Goal: Information Seeking & Learning: Find specific fact

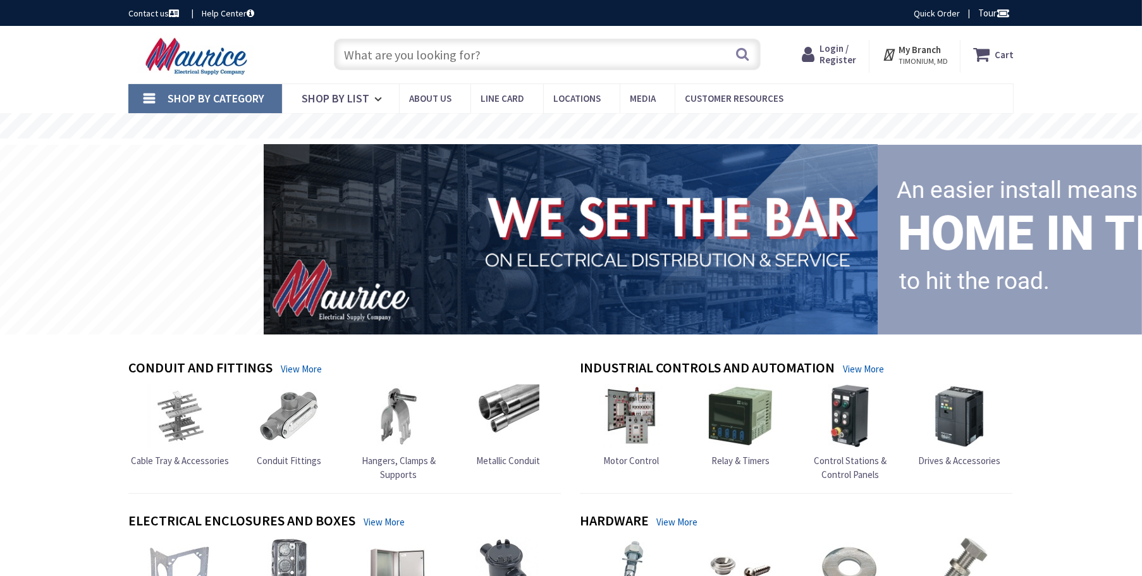
click at [837, 66] on span "Login / Register" at bounding box center [838, 53] width 37 height 23
click at [835, 49] on span "Login / Register" at bounding box center [838, 53] width 37 height 23
click at [601, 190] on img at bounding box center [566, 239] width 634 height 196
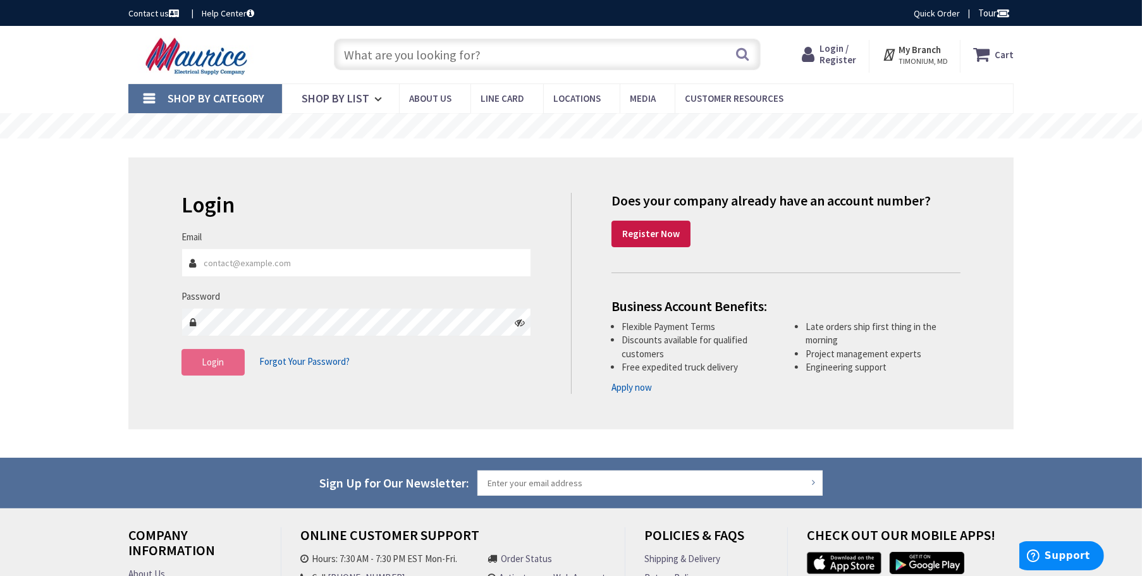
type input "[PERSON_NAME][EMAIL_ADDRESS][DOMAIN_NAME]"
click at [217, 368] on button "Login" at bounding box center [213, 362] width 63 height 27
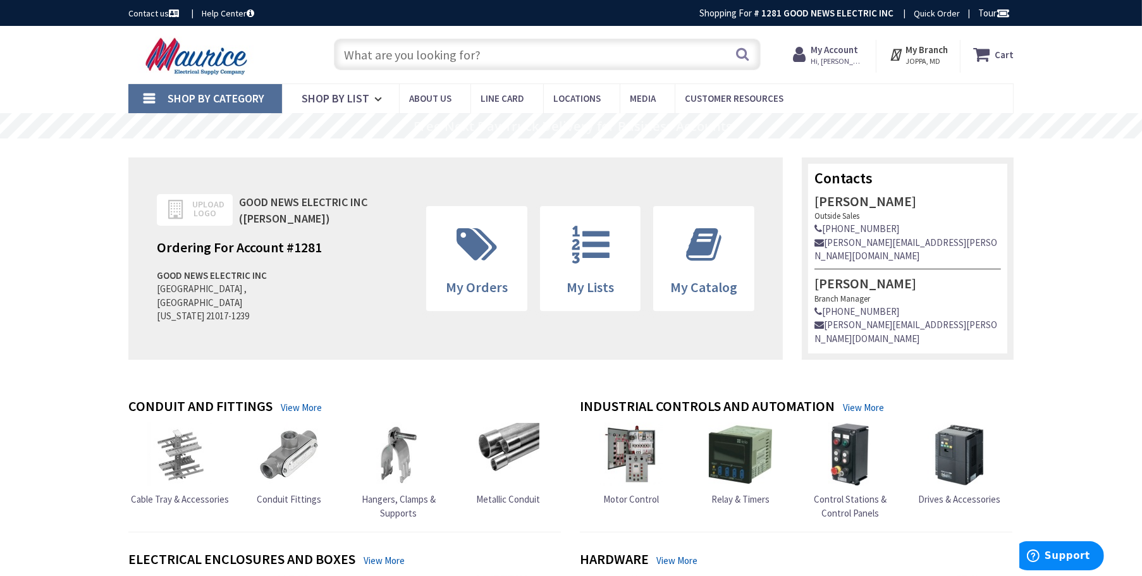
click at [485, 59] on input "text" at bounding box center [547, 55] width 427 height 32
click at [439, 50] on input "text" at bounding box center [547, 55] width 427 height 32
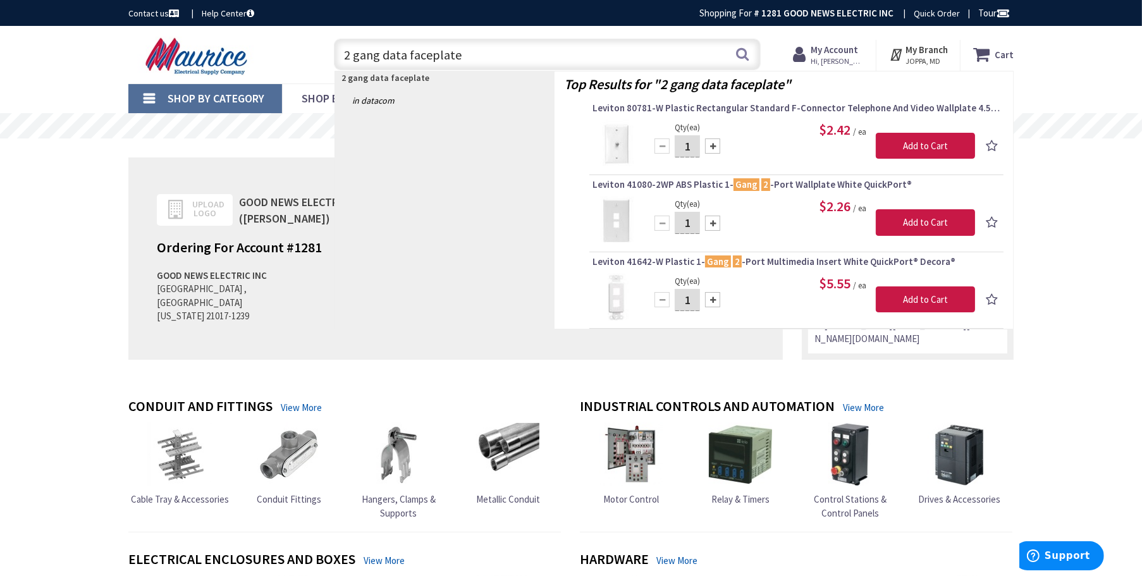
drag, startPoint x: 476, startPoint y: 56, endPoint x: 277, endPoint y: 62, distance: 198.7
click at [278, 61] on div "Toggle Nav 2 gang data faceplate 2 gang data faceplate Search Cart My Cart Close" at bounding box center [571, 55] width 904 height 42
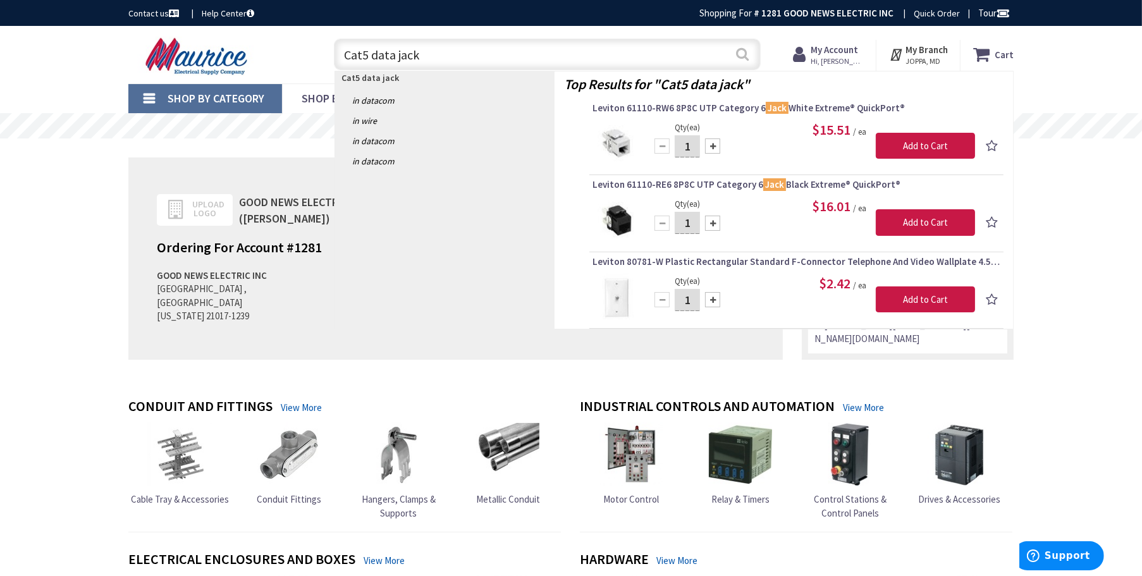
type input "Cat5 data jack"
drag, startPoint x: 747, startPoint y: 53, endPoint x: 747, endPoint y: 67, distance: 13.9
click at [747, 53] on button "Search" at bounding box center [743, 54] width 16 height 28
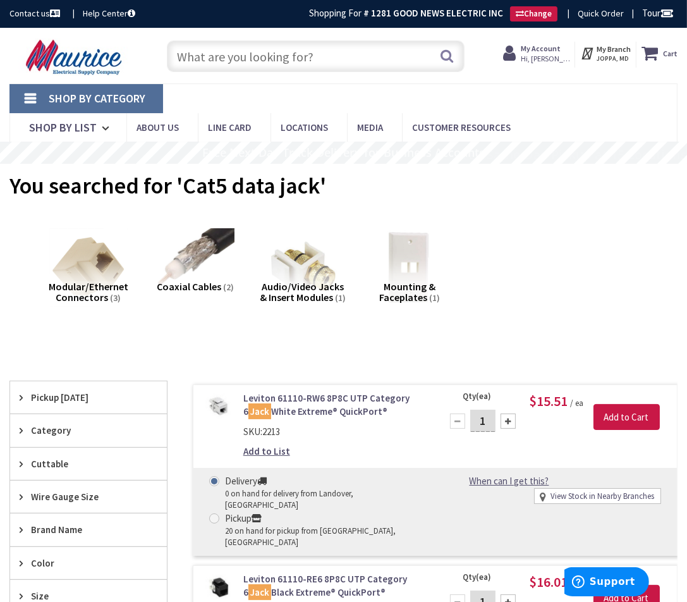
click at [216, 62] on input "text" at bounding box center [316, 56] width 298 height 32
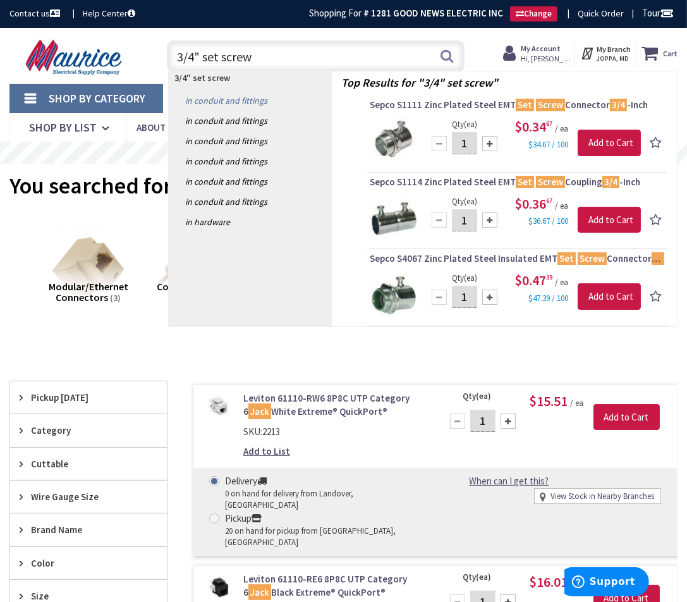
drag, startPoint x: 192, startPoint y: 52, endPoint x: 198, endPoint y: 106, distance: 53.4
click at [193, 54] on input "3/4" set screw" at bounding box center [316, 56] width 298 height 32
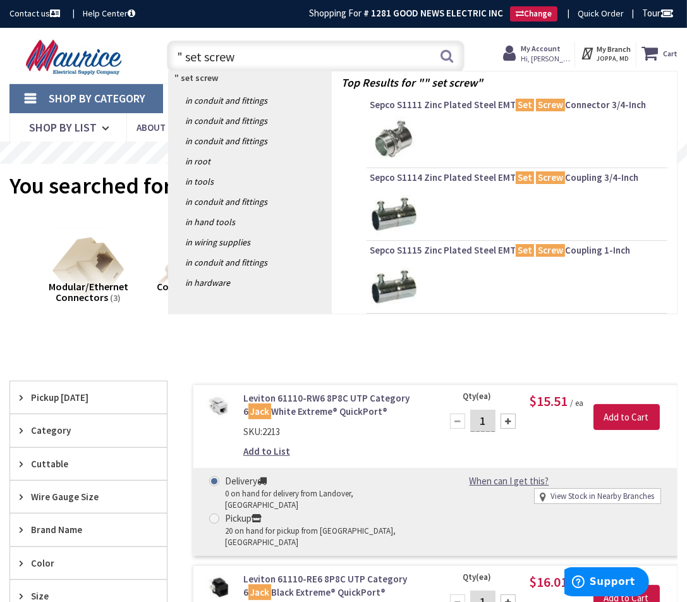
type input "2" set screw"
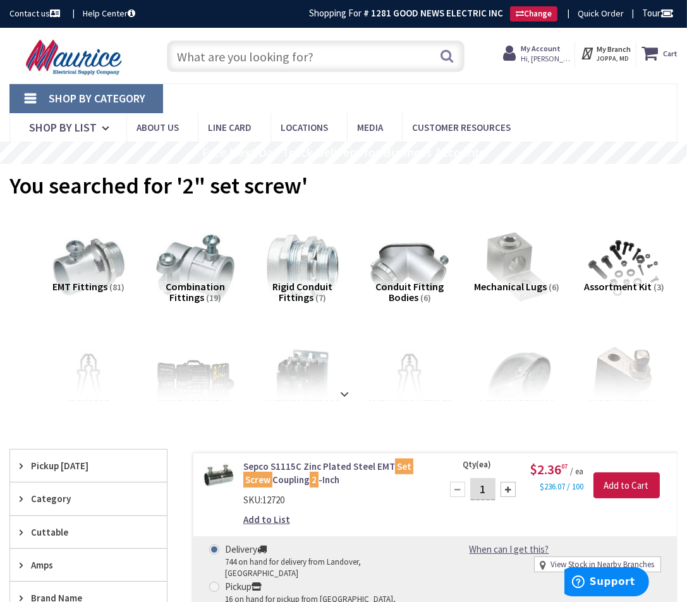
click at [211, 54] on input "text" at bounding box center [316, 56] width 298 height 32
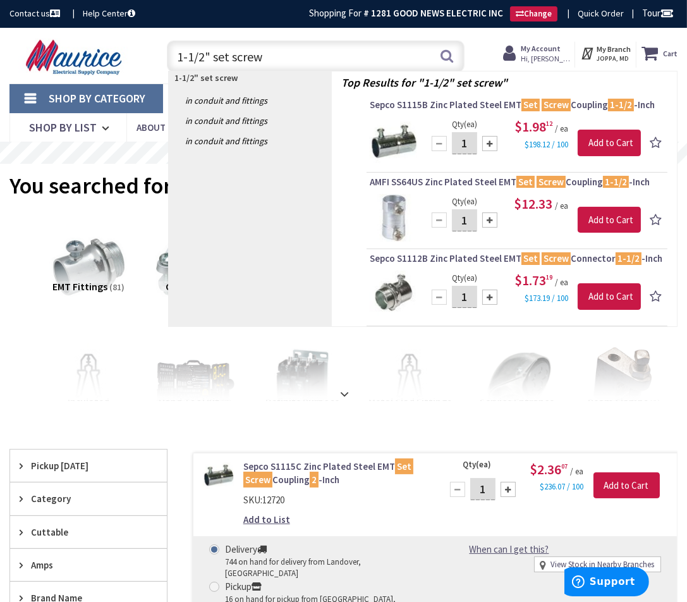
click at [206, 55] on input "1-1/2" set screw" at bounding box center [316, 56] width 298 height 32
type input "2" set screw"
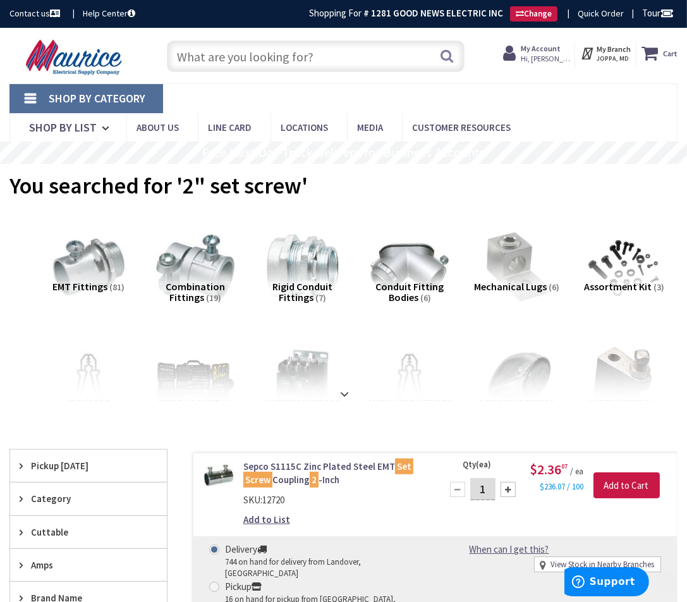
click at [202, 59] on input "text" at bounding box center [316, 56] width 298 height 32
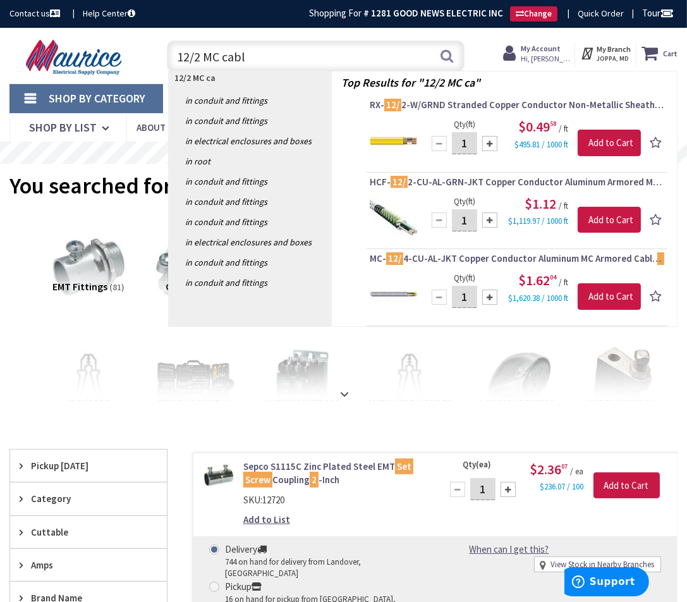
type input "12/2 MC cable"
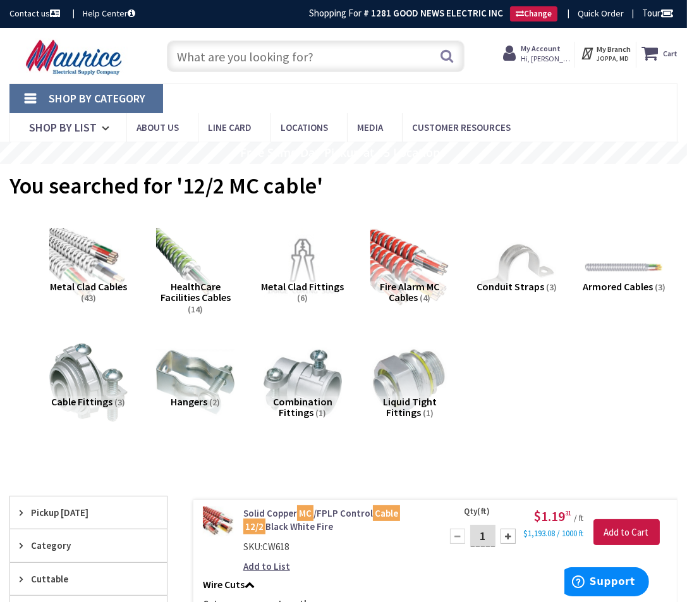
click at [207, 56] on input "text" at bounding box center [316, 56] width 298 height 32
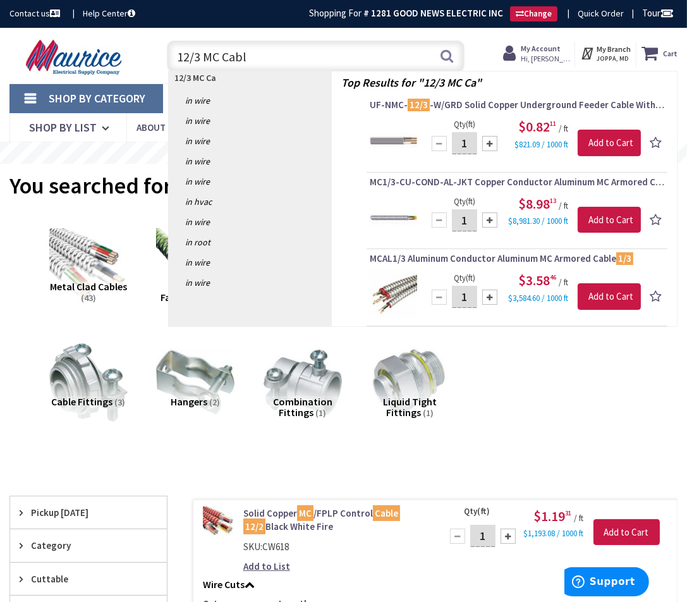
type input "12/3 MC Cable"
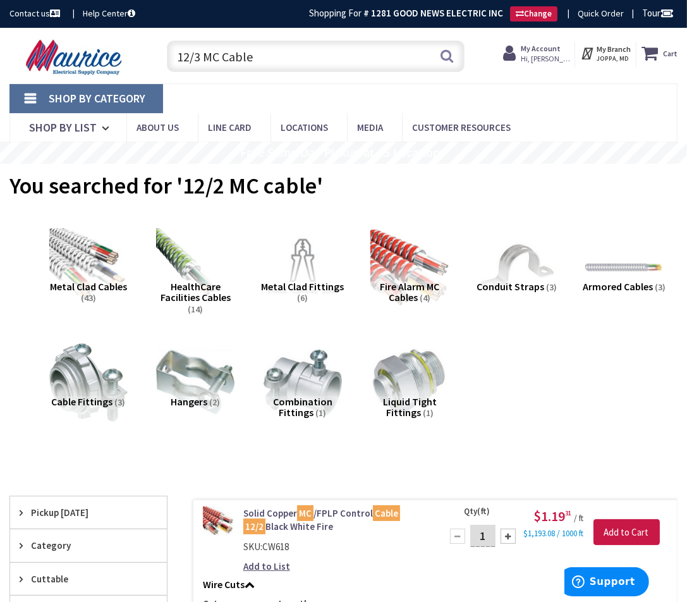
scroll to position [175, 0]
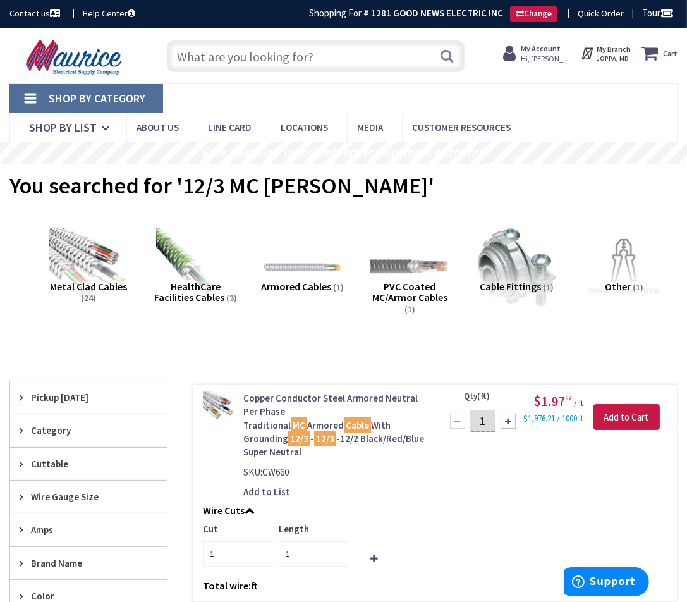
click at [256, 40] on div "Search" at bounding box center [313, 55] width 304 height 40
click at [250, 54] on input "text" at bounding box center [316, 56] width 298 height 32
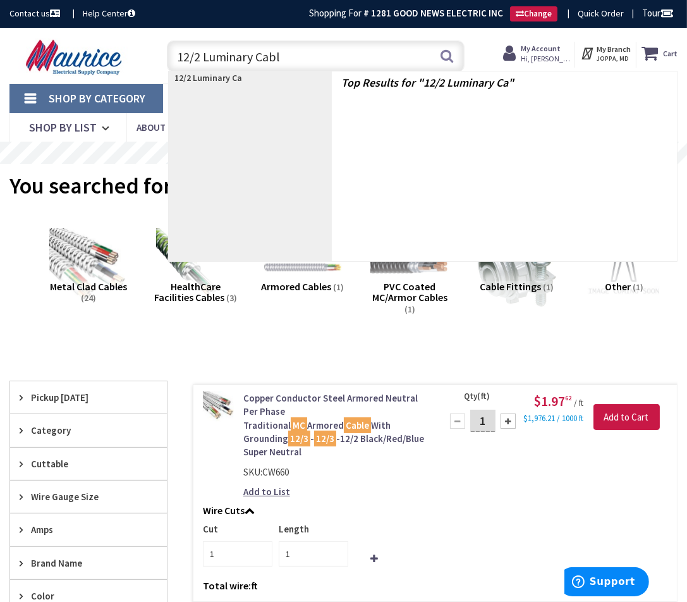
type input "12/2 Luminary Cable"
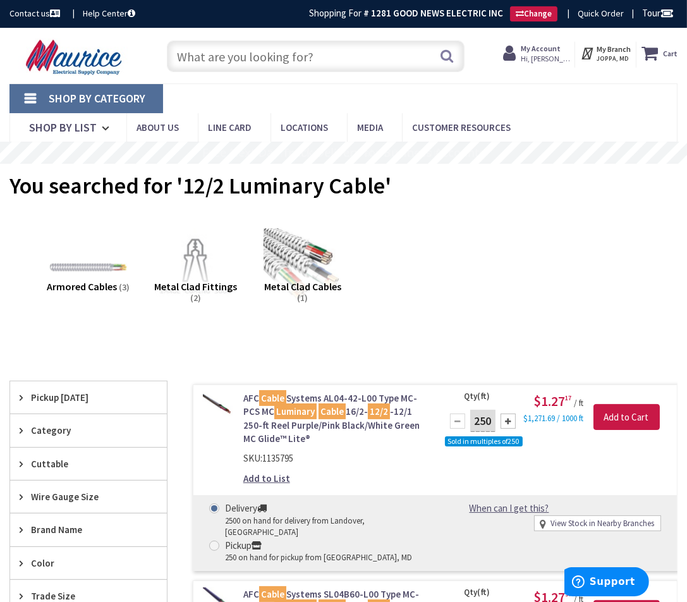
click at [261, 54] on input "text" at bounding box center [316, 56] width 298 height 32
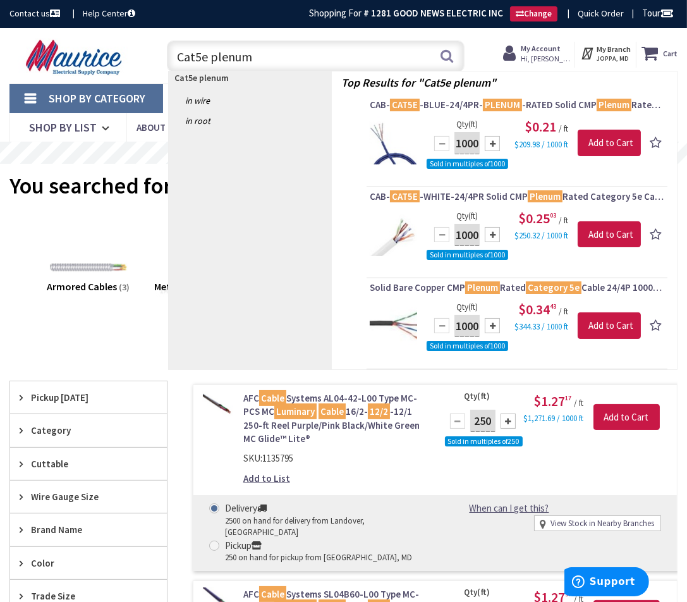
drag, startPoint x: 184, startPoint y: 63, endPoint x: 138, endPoint y: 64, distance: 46.2
click at [140, 63] on div "Toggle Nav Cat5e plenum Cat5e plenum Search Cart My Cart Close" at bounding box center [343, 55] width 687 height 40
type input "6 pole contactor"
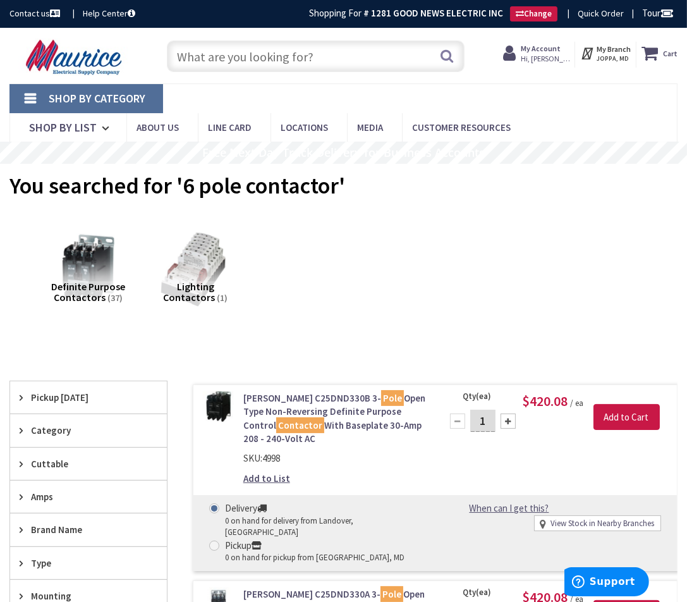
click at [199, 265] on img at bounding box center [195, 268] width 86 height 86
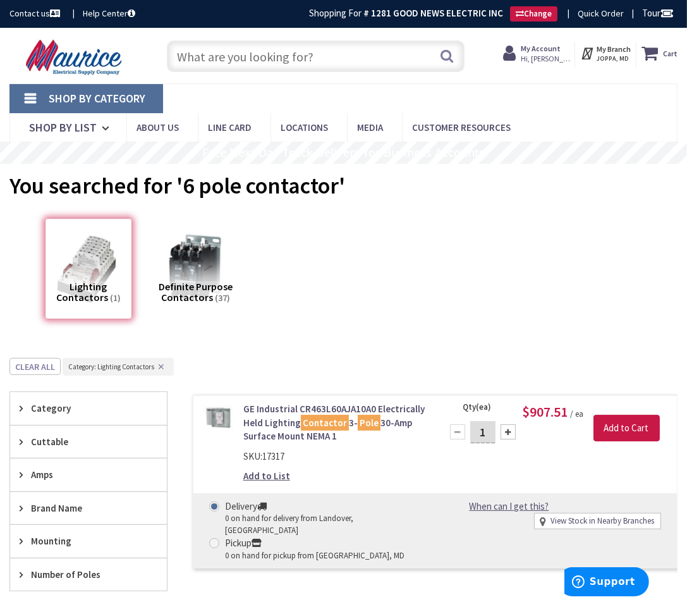
click at [231, 55] on input "text" at bounding box center [316, 56] width 298 height 32
click at [240, 65] on input "text" at bounding box center [316, 56] width 298 height 32
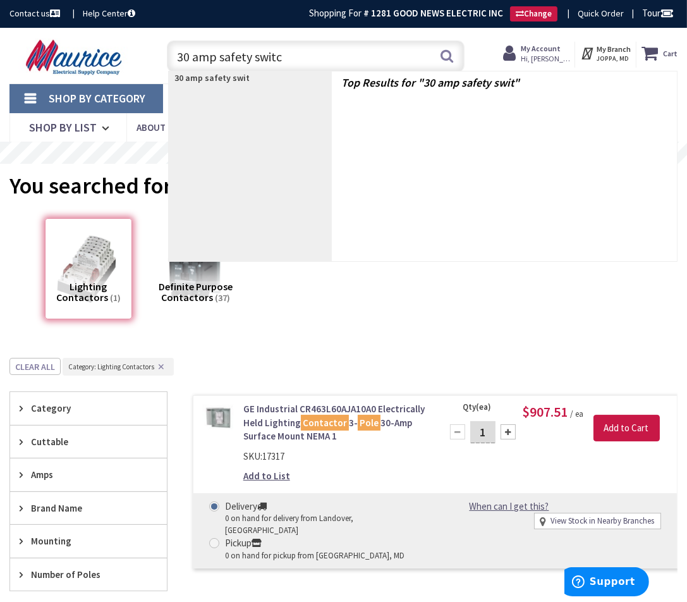
type input "30 amp safety switch"
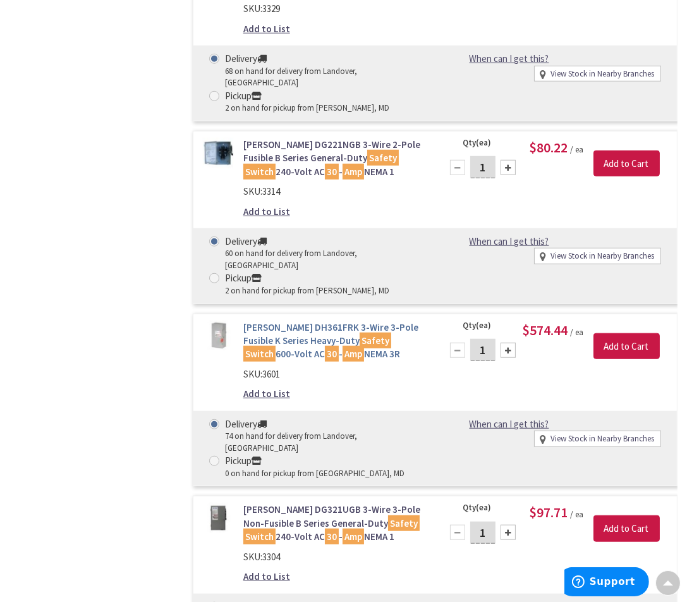
scroll to position [1264, 0]
